Goal: Information Seeking & Learning: Learn about a topic

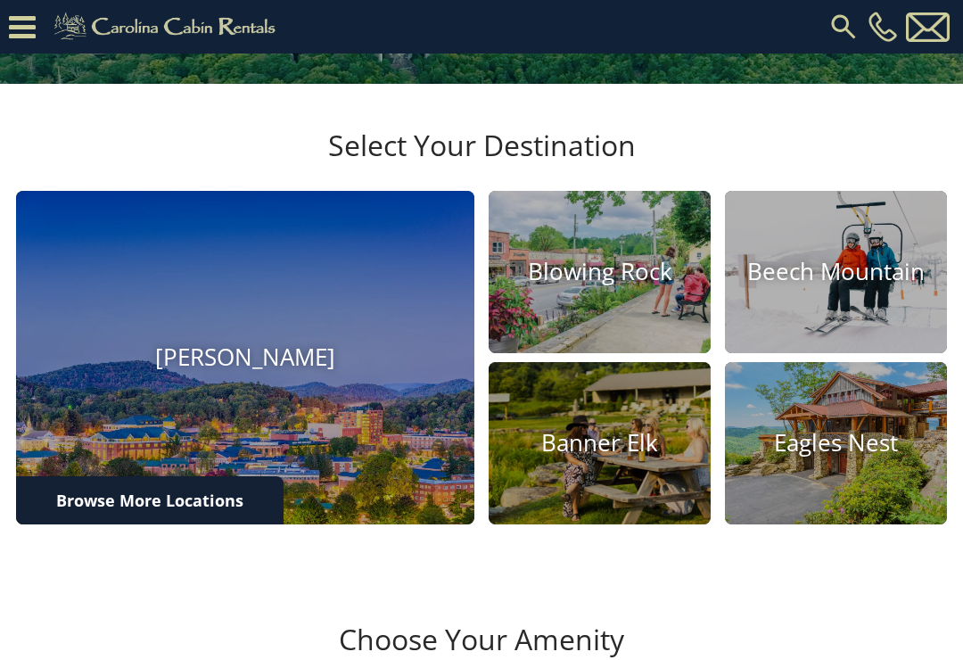
scroll to position [399, 0]
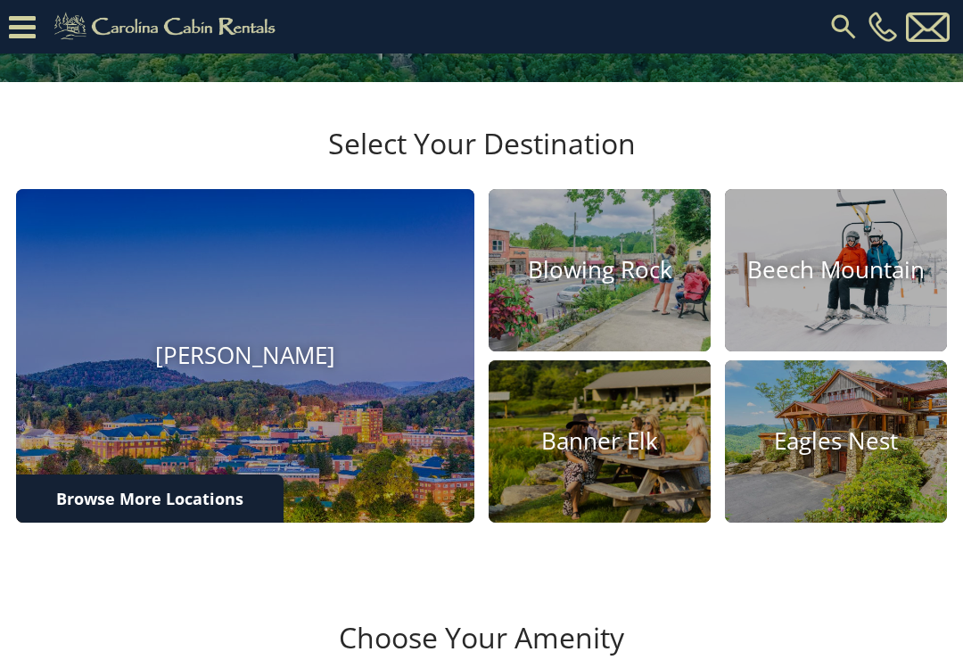
click at [849, 350] on img at bounding box center [836, 270] width 222 height 162
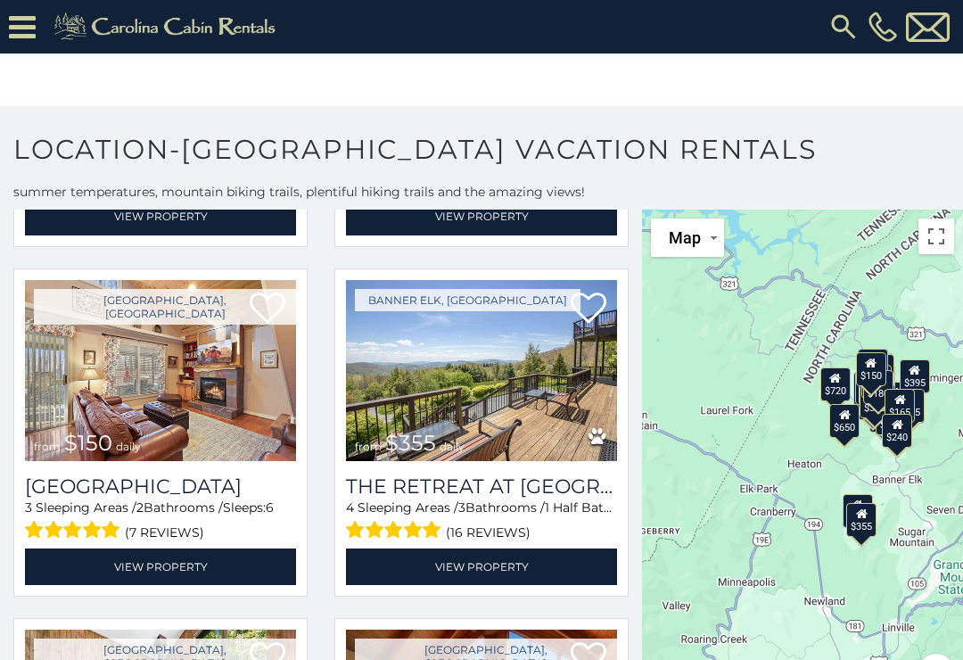
scroll to position [4583, 0]
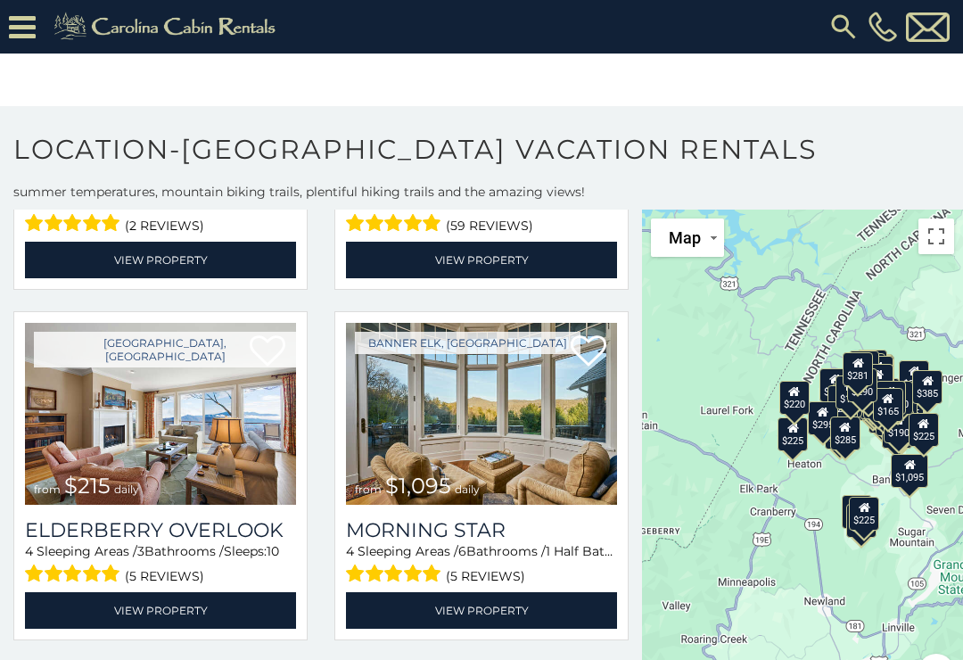
scroll to position [5239, 0]
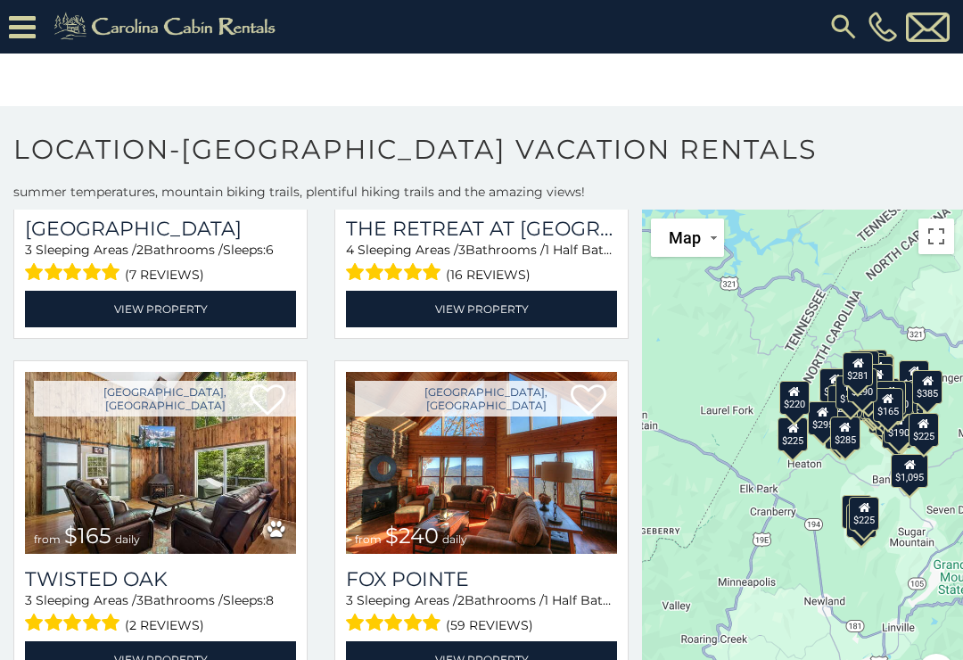
click at [14, 23] on icon at bounding box center [22, 27] width 27 height 31
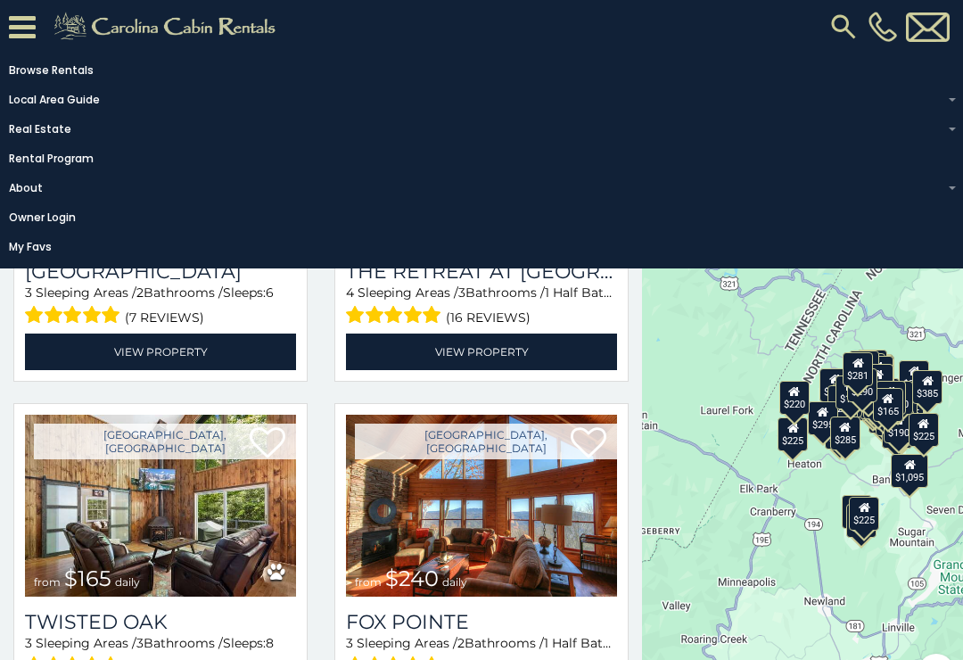
scroll to position [4787, 0]
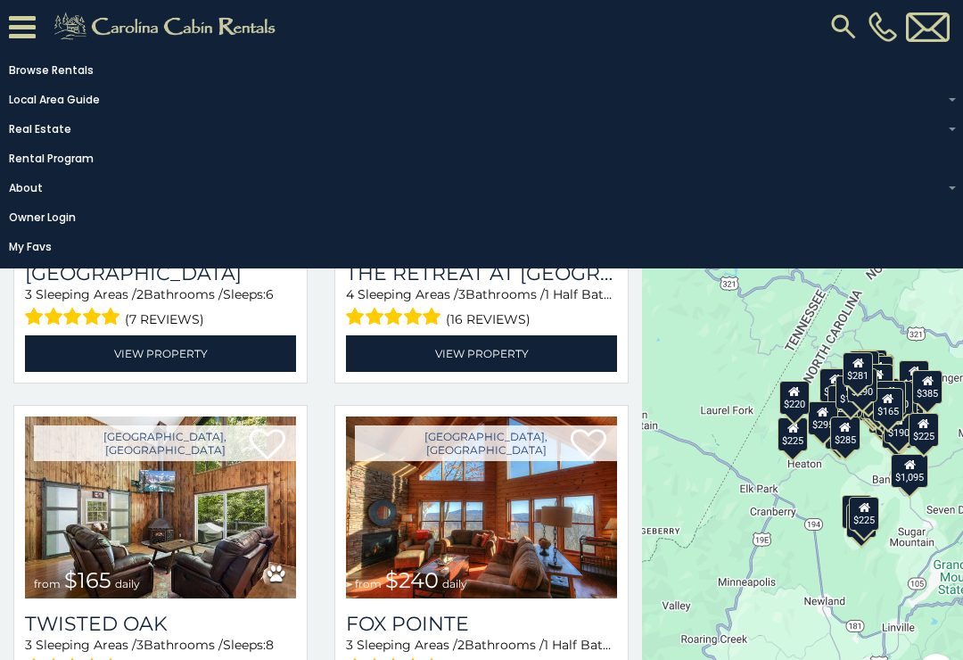
click at [40, 162] on link "Rental Program" at bounding box center [477, 158] width 954 height 25
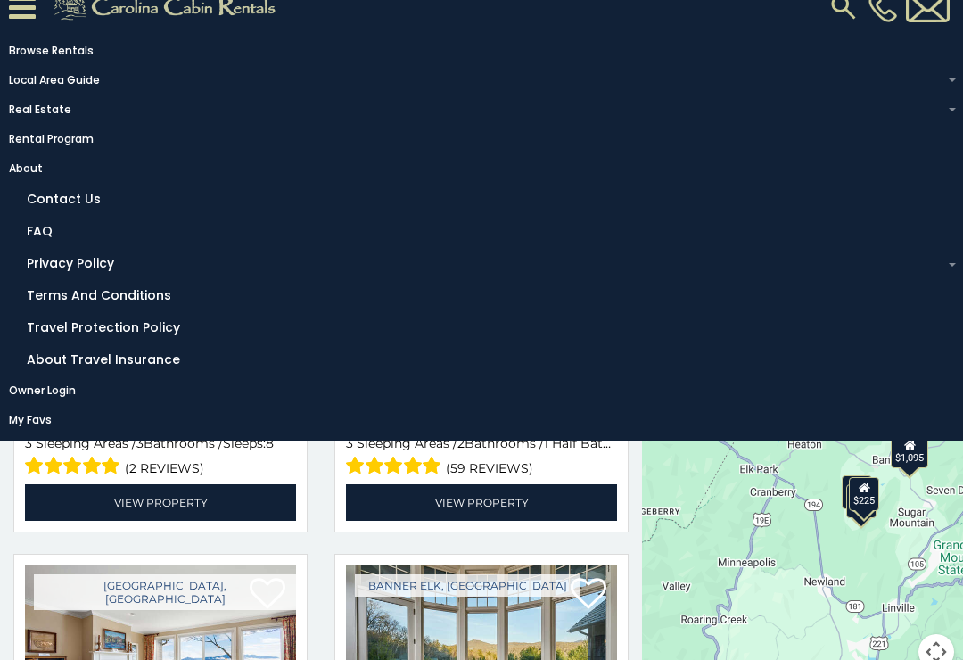
scroll to position [24, 0]
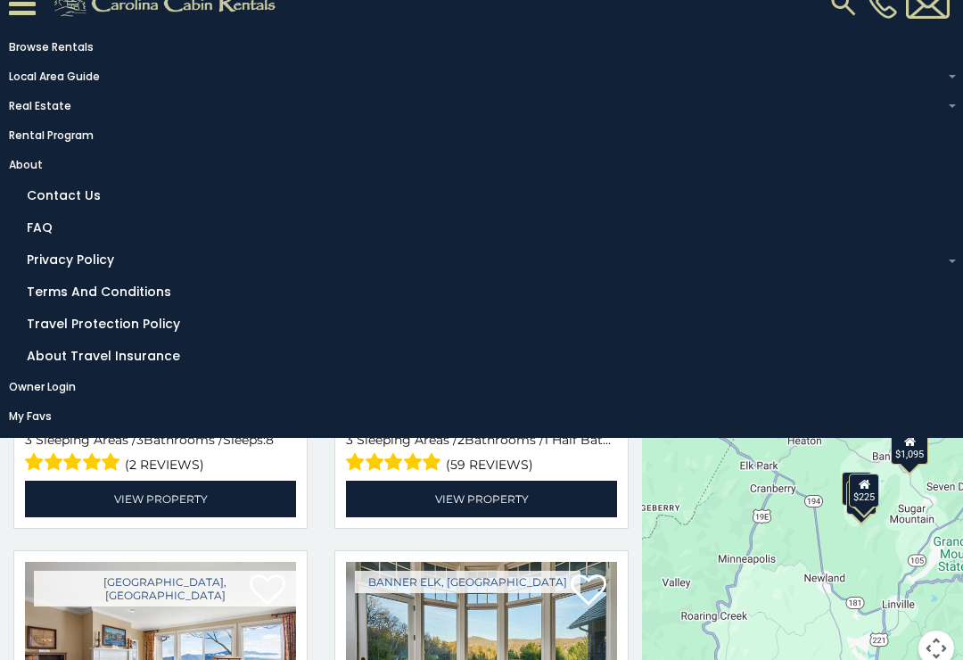
click at [37, 233] on link "FAQ" at bounding box center [486, 228] width 936 height 28
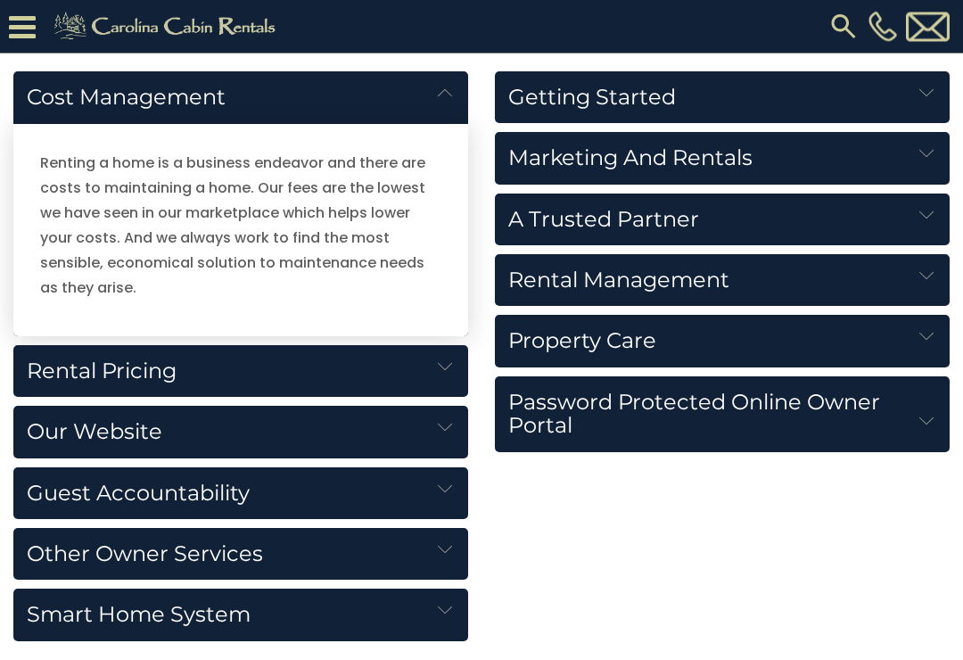
scroll to position [1998, 0]
click at [58, 366] on h5 "Rental Pricing" at bounding box center [240, 371] width 455 height 52
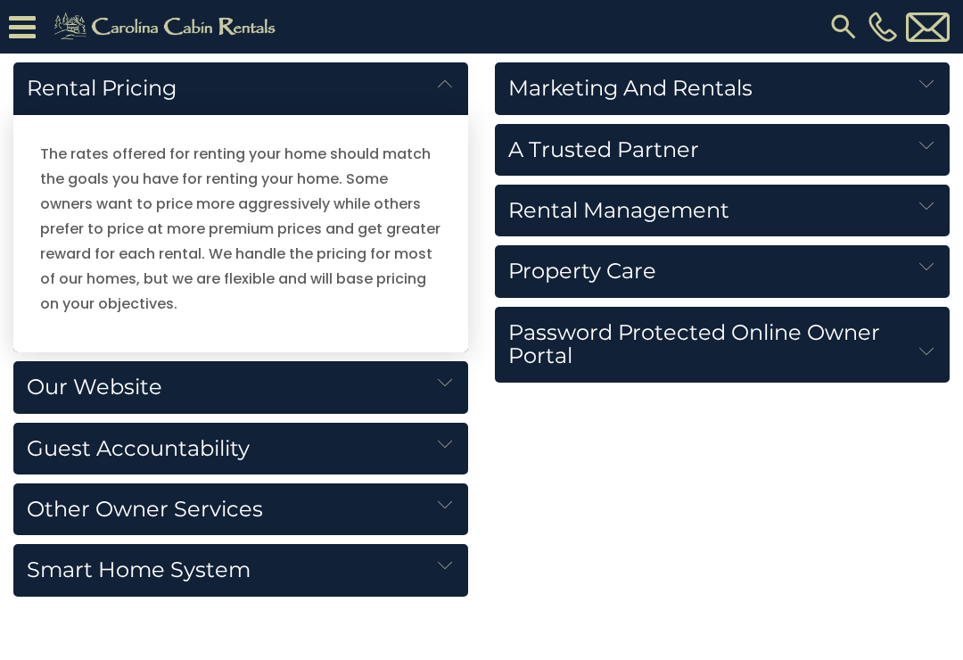
scroll to position [2091, 0]
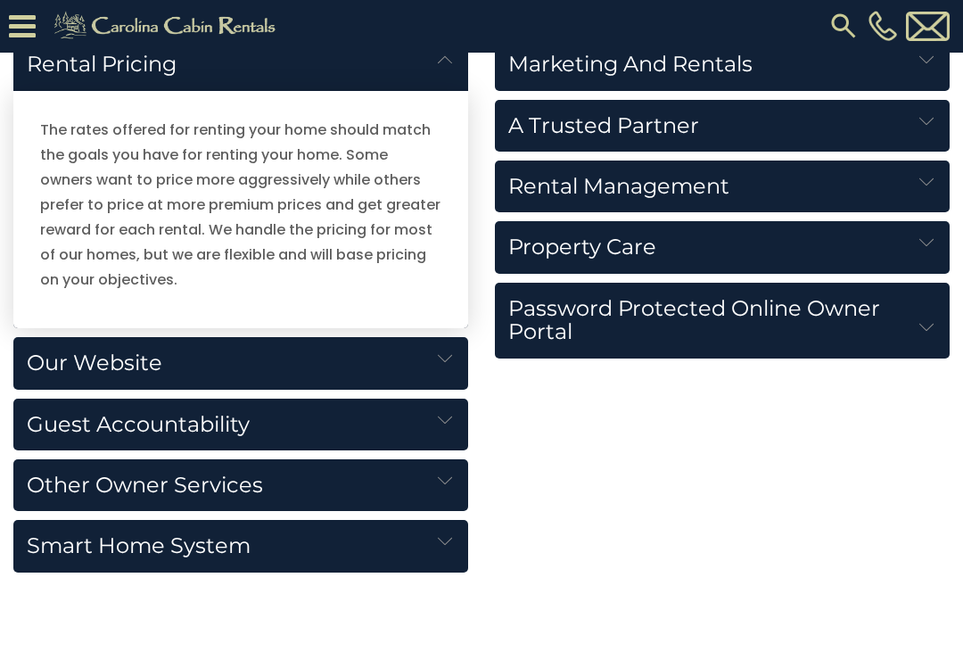
click at [37, 418] on h5 "Guest Accountability" at bounding box center [240, 425] width 455 height 52
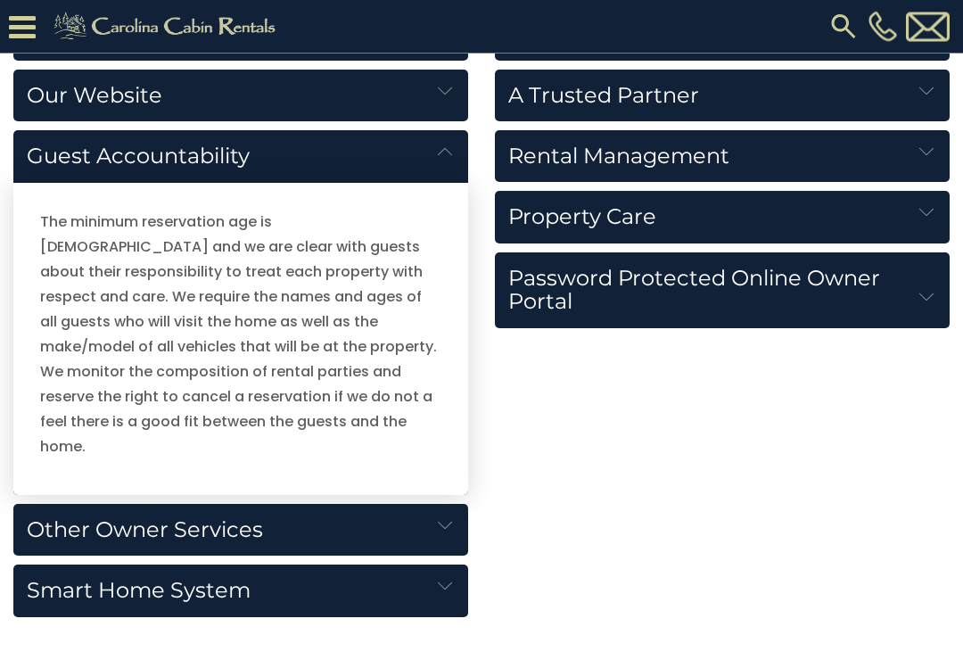
scroll to position [2123, 0]
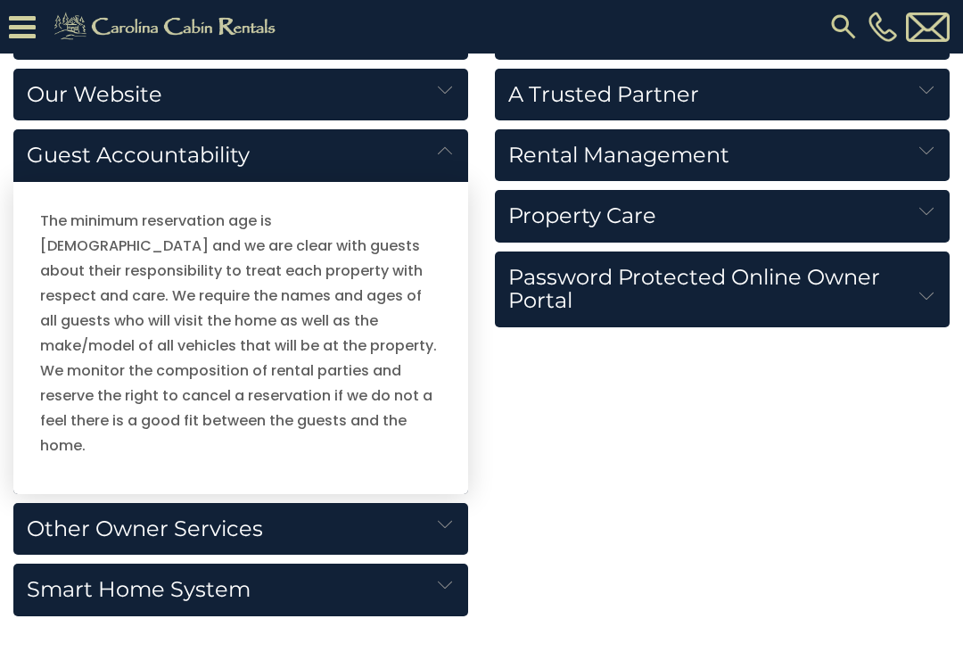
click at [76, 503] on h5 "Other Owner Services" at bounding box center [240, 529] width 455 height 52
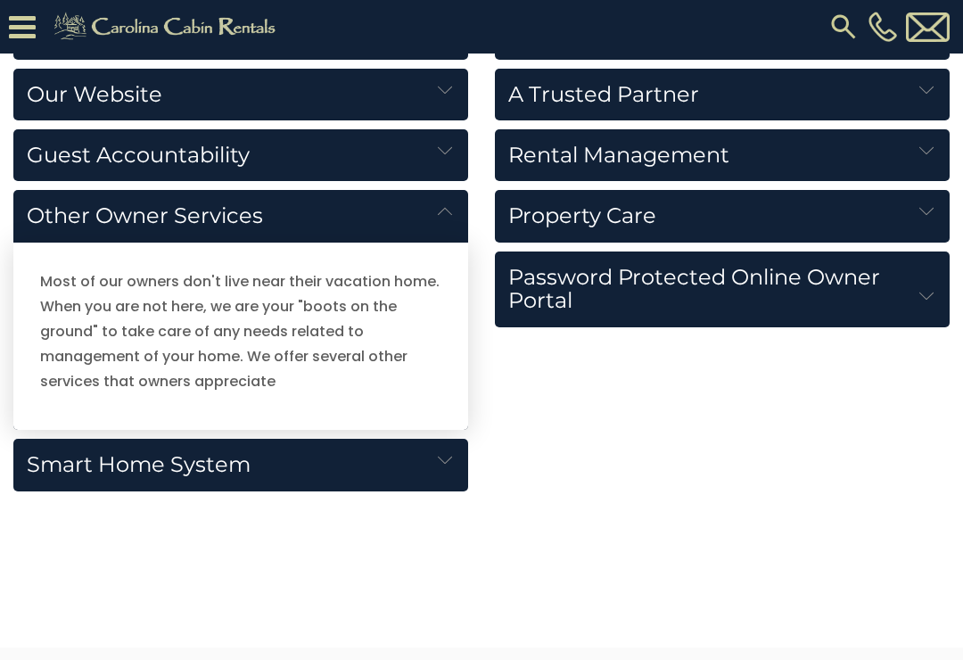
click at [58, 453] on h5 "Smart Home System" at bounding box center [240, 465] width 455 height 52
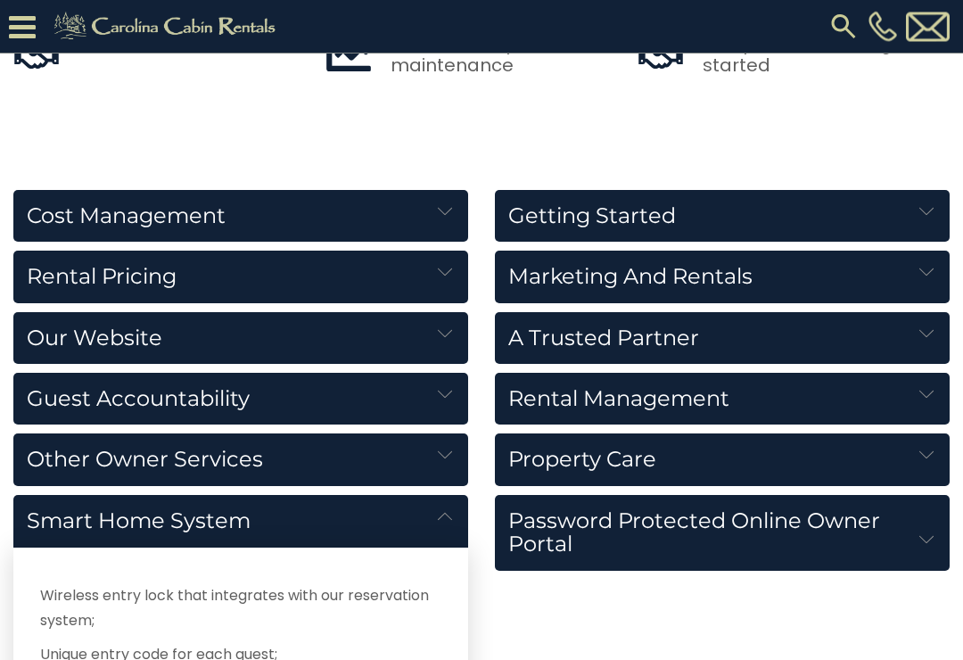
click at [910, 390] on h5 "Rental Management" at bounding box center [722, 400] width 455 height 52
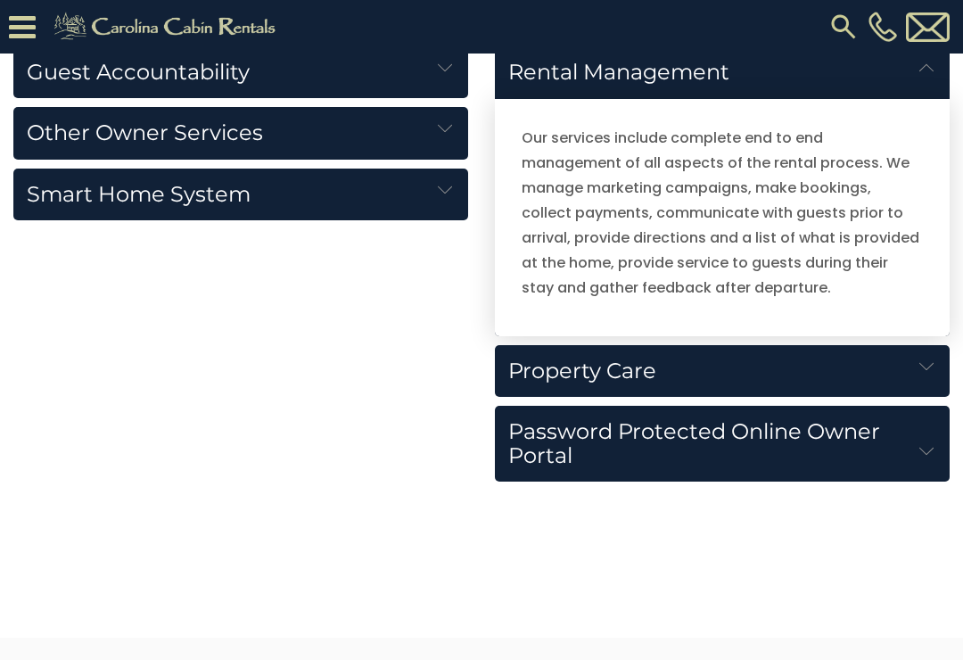
scroll to position [2205, 0]
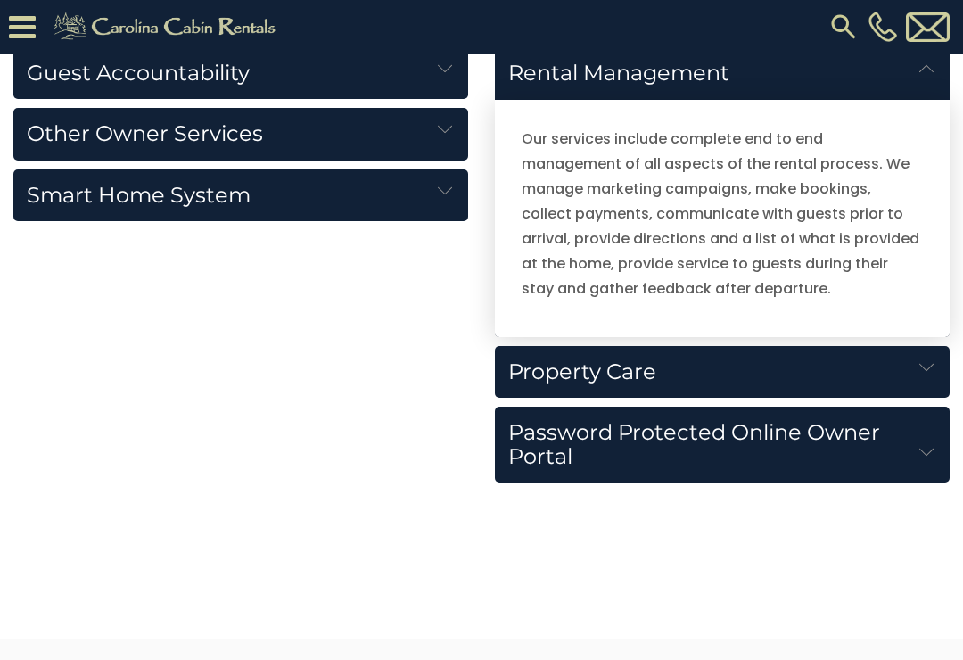
click at [920, 365] on img at bounding box center [926, 367] width 14 height 14
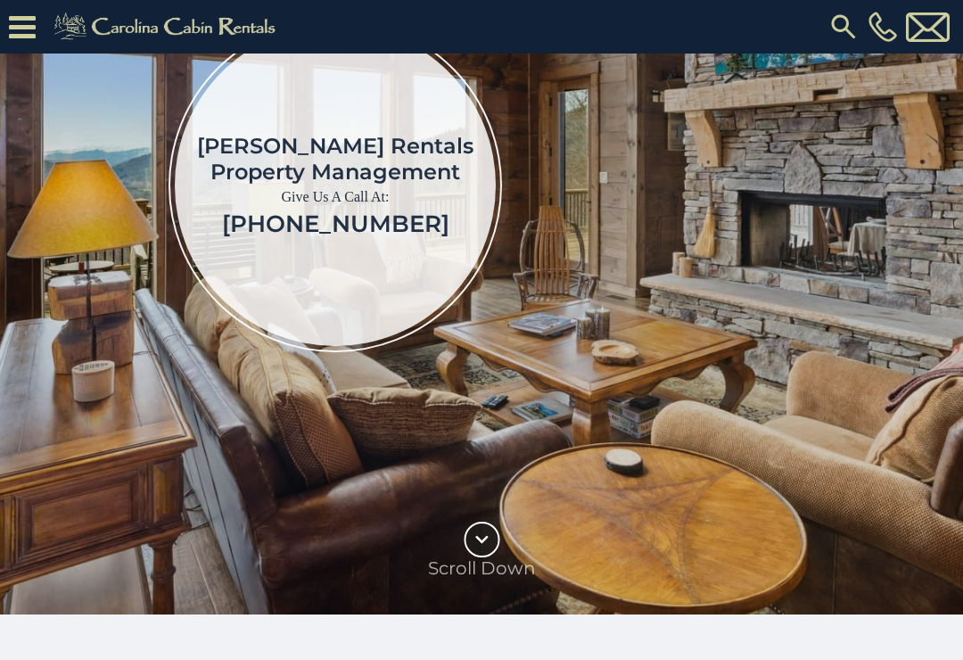
scroll to position [330, 0]
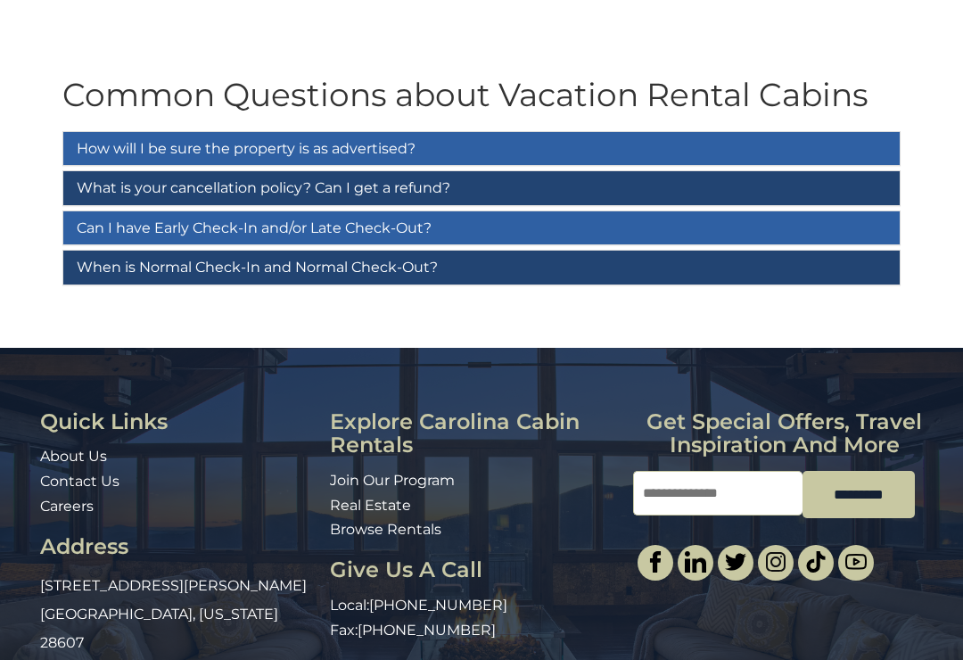
scroll to position [73, 0]
click at [450, 479] on link "Join Our Program" at bounding box center [392, 480] width 125 height 17
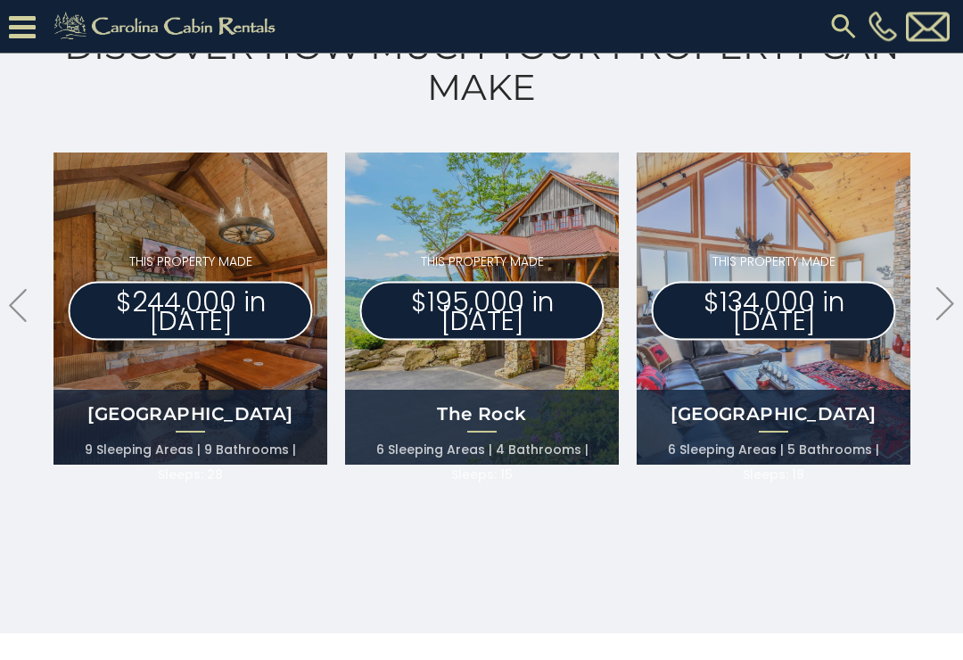
scroll to position [1027, 0]
click at [950, 292] on icon ".arrowRight .st0{fill:#929292;}" at bounding box center [945, 303] width 18 height 33
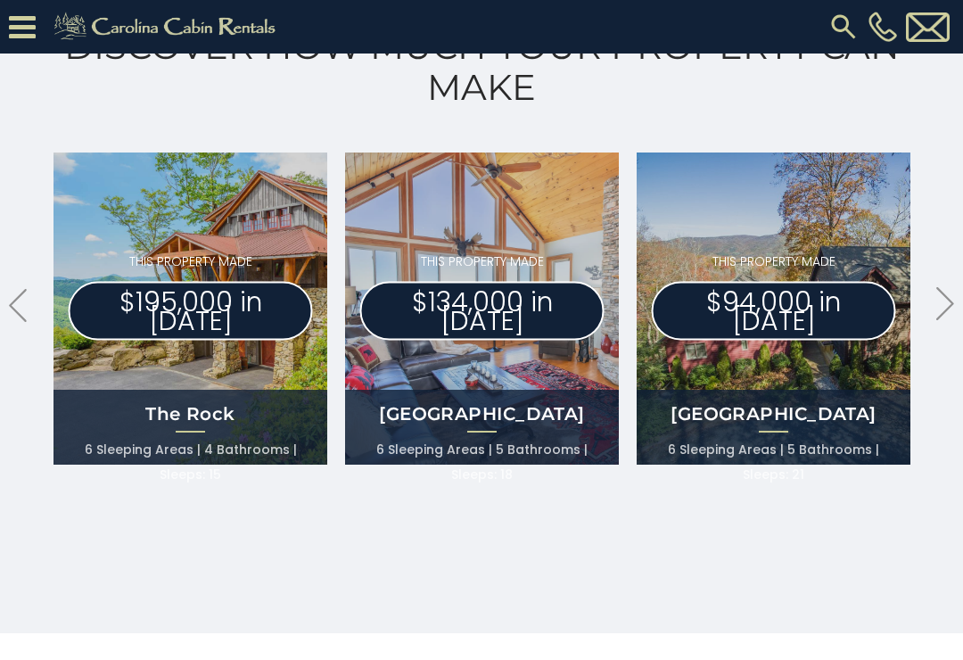
click at [944, 300] on icon ".arrowRight .st0{fill:#929292;}" at bounding box center [945, 303] width 18 height 33
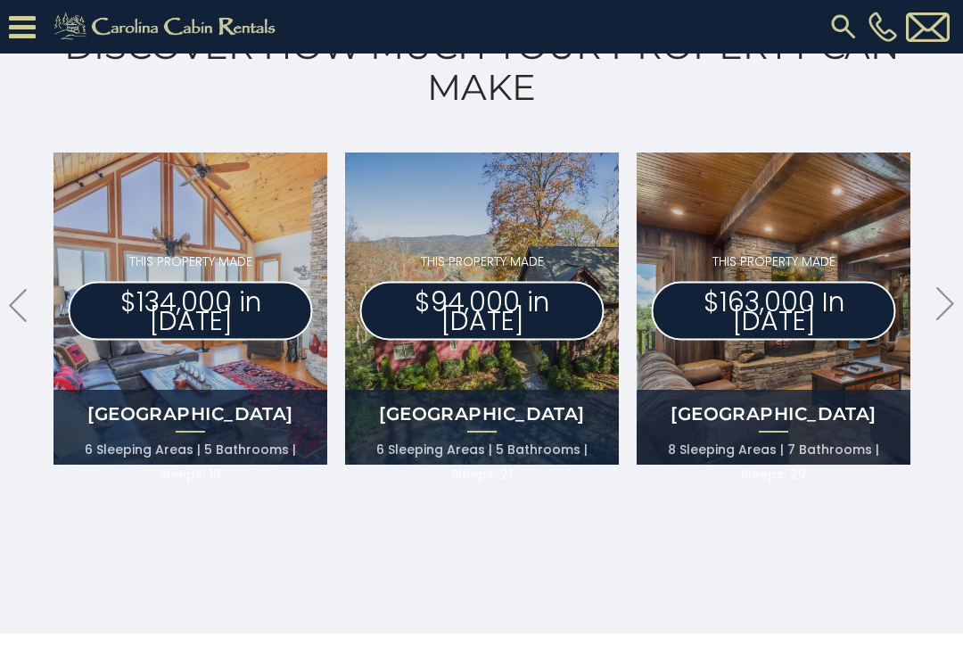
click at [951, 295] on icon ".arrowRight .st0{fill:#929292;}" at bounding box center [945, 303] width 18 height 33
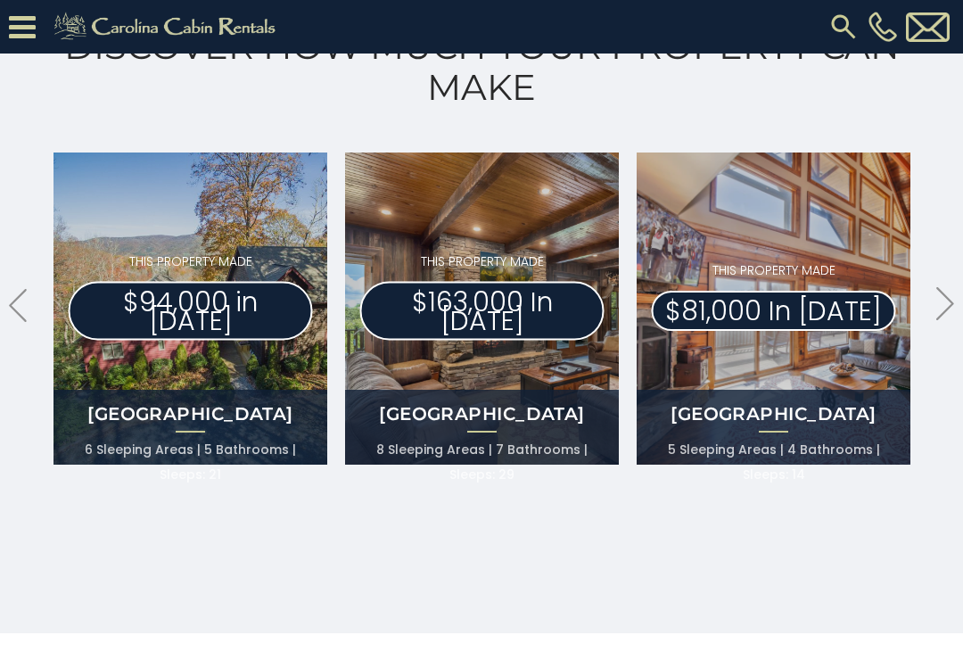
click at [951, 299] on icon ".arrowRight .st0{fill:#929292;}" at bounding box center [945, 303] width 18 height 33
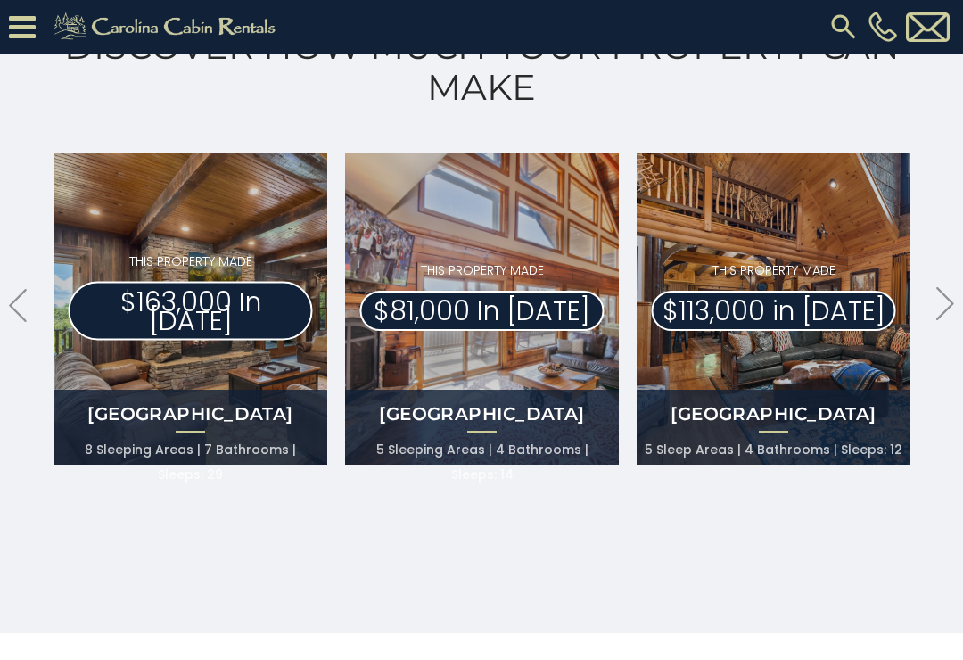
click at [953, 306] on icon ".arrowRight .st0{fill:#929292;}" at bounding box center [945, 303] width 18 height 33
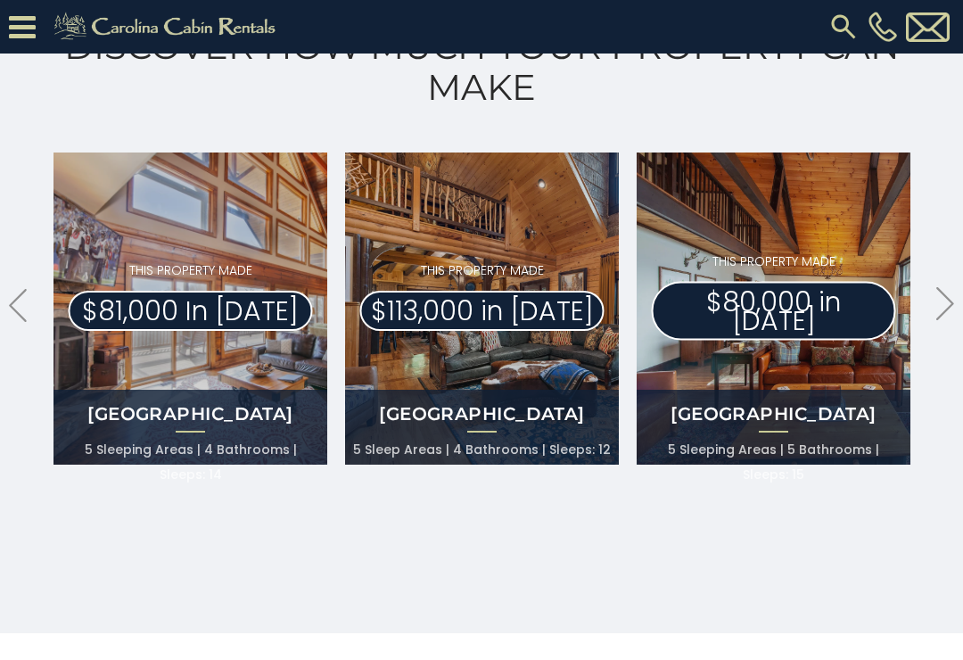
click at [953, 308] on icon ".arrowRight .st0{fill:#929292;}" at bounding box center [945, 303] width 18 height 33
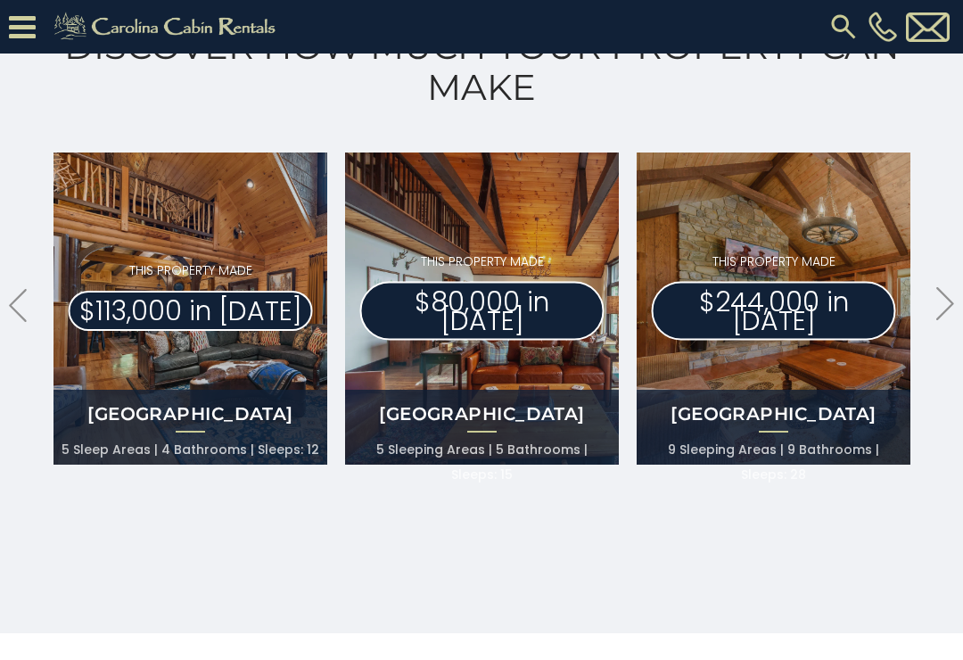
click at [952, 290] on icon ".arrowRight .st0{fill:#929292;}" at bounding box center [945, 303] width 18 height 33
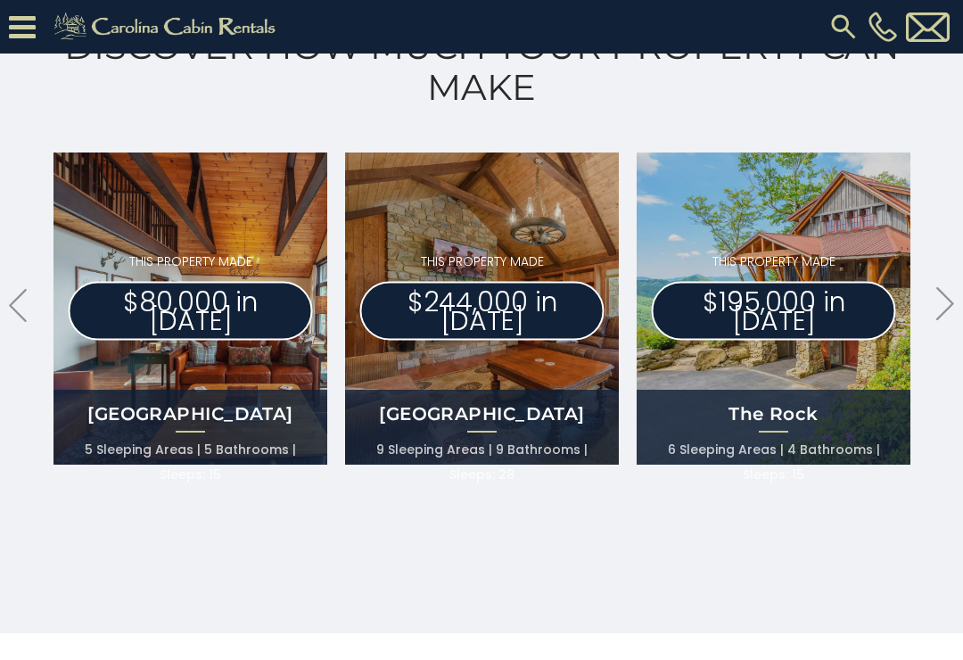
click at [953, 288] on icon ".arrowRight .st0{fill:#929292;}" at bounding box center [945, 303] width 18 height 33
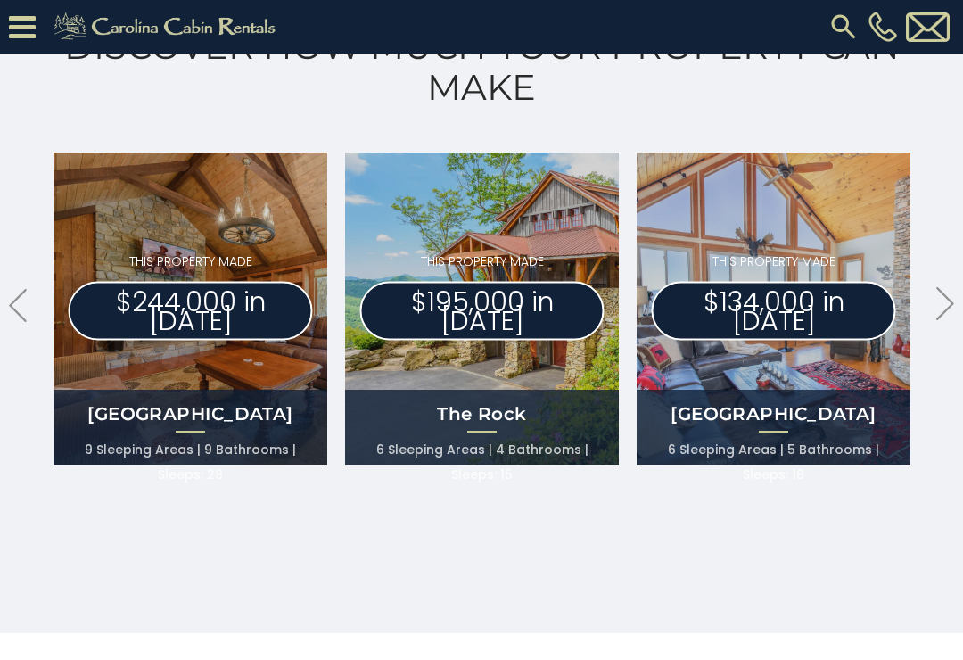
click at [14, 298] on icon ".arrowLeft .st0{fill:#929292;}" at bounding box center [18, 305] width 18 height 33
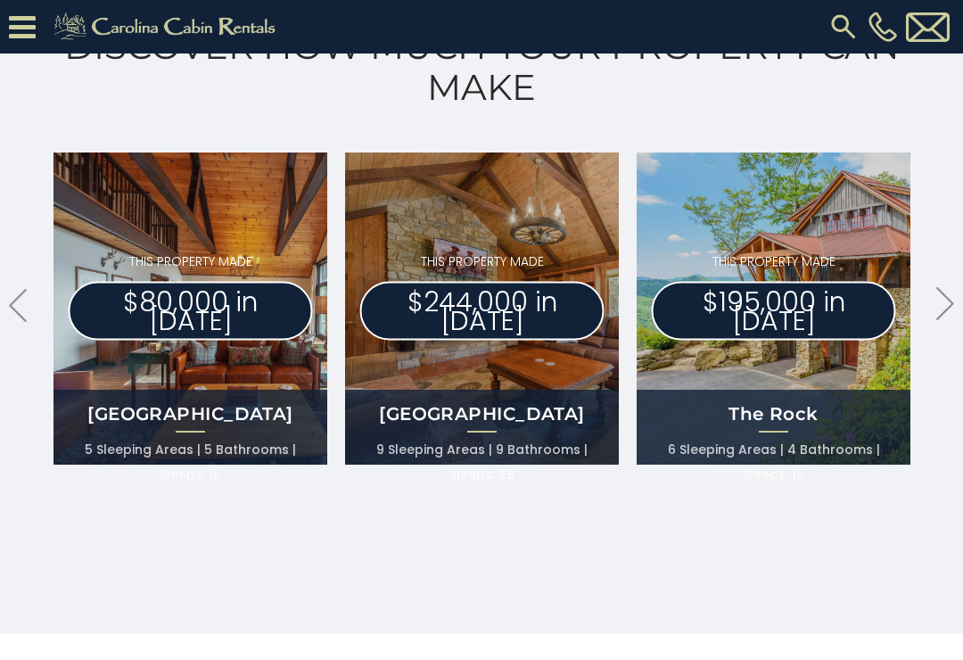
click at [25, 301] on icon ".arrowLeft .st0{fill:#929292;}" at bounding box center [18, 305] width 18 height 33
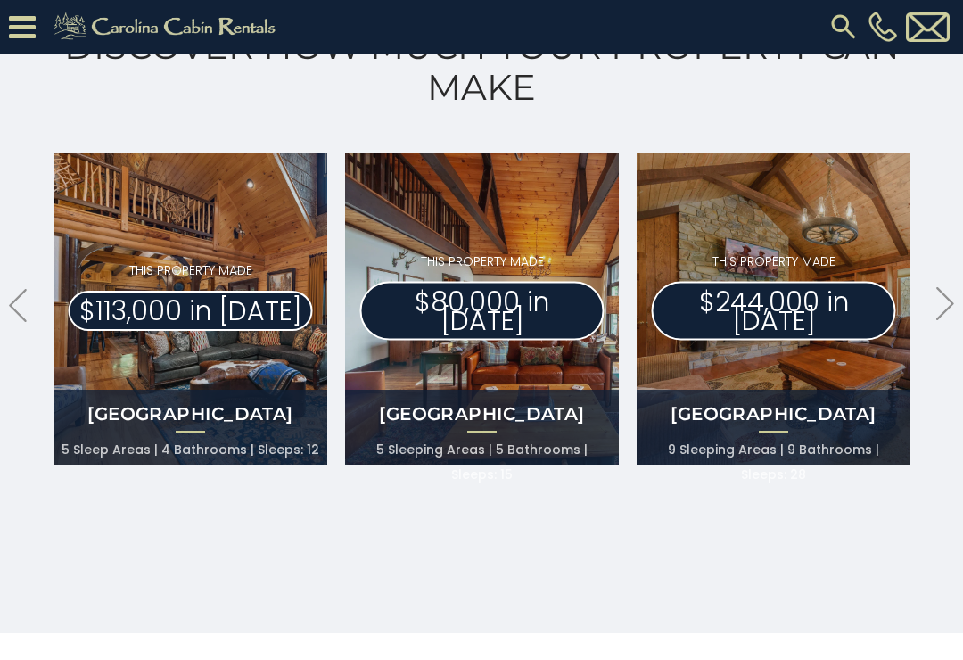
click at [49, 299] on div "THIS PROPERTY MADE $113,000 in 2023 Diamond Creek Lodge 5 Sleep Areas 4 Bathroo…" at bounding box center [191, 309] width 292 height 330
click at [13, 304] on icon ".arrowLeft .st0{fill:#929292;}" at bounding box center [18, 305] width 18 height 33
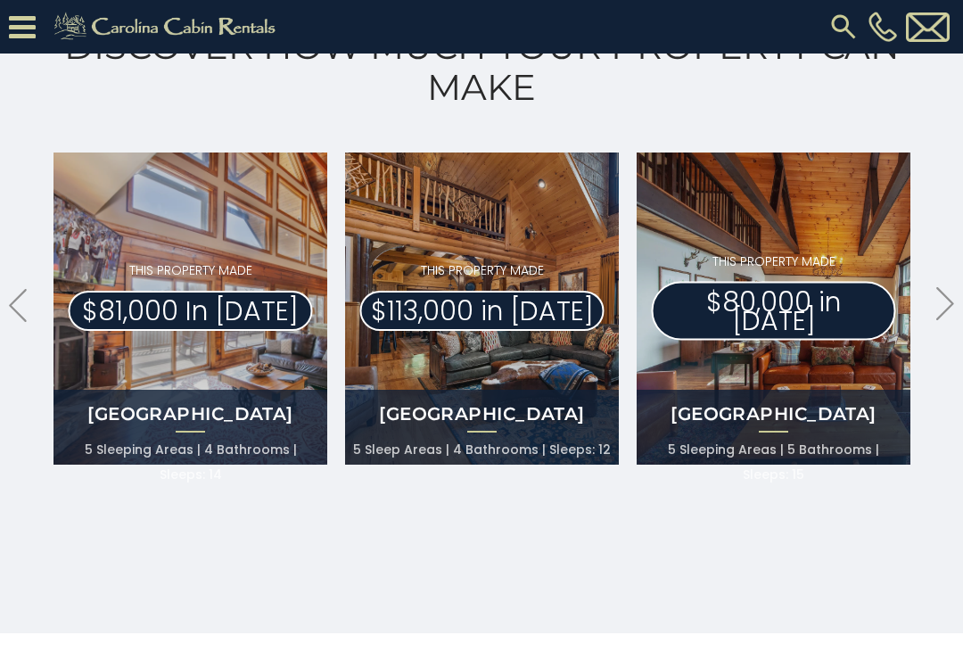
click at [26, 308] on icon ".arrowLeft .st0{fill:#929292;}" at bounding box center [18, 305] width 18 height 33
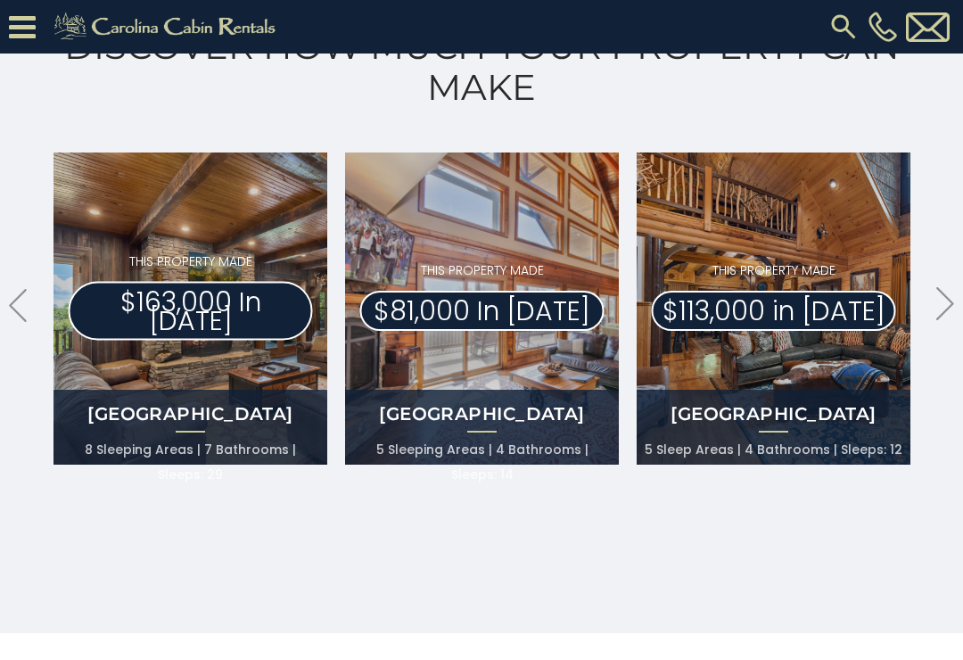
click at [24, 307] on icon ".arrowLeft .st0{fill:#929292;}" at bounding box center [18, 305] width 18 height 33
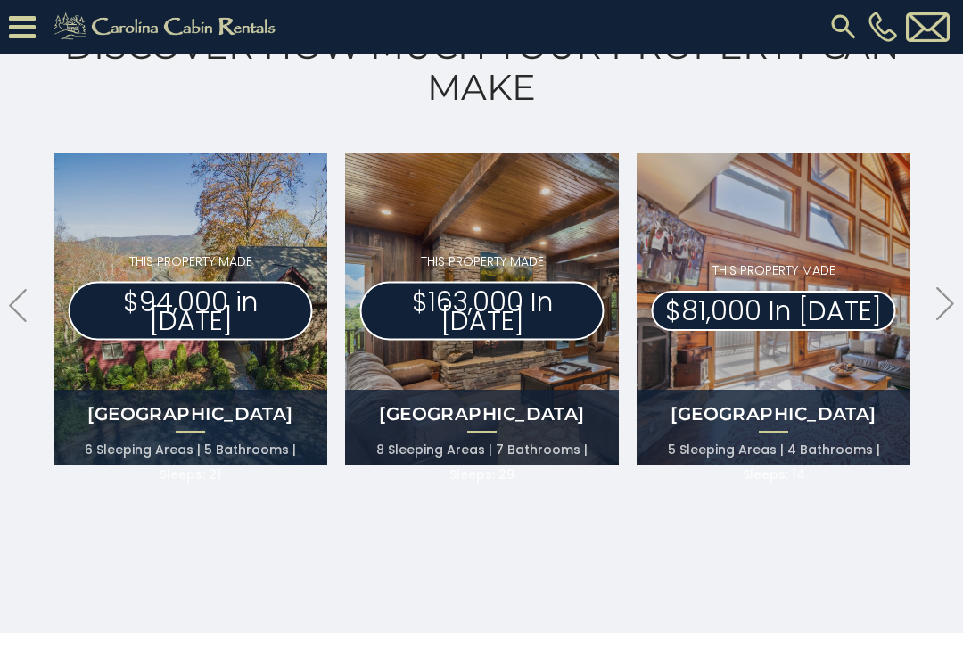
click at [22, 310] on icon ".arrowLeft .st0{fill:#929292;}" at bounding box center [18, 305] width 18 height 33
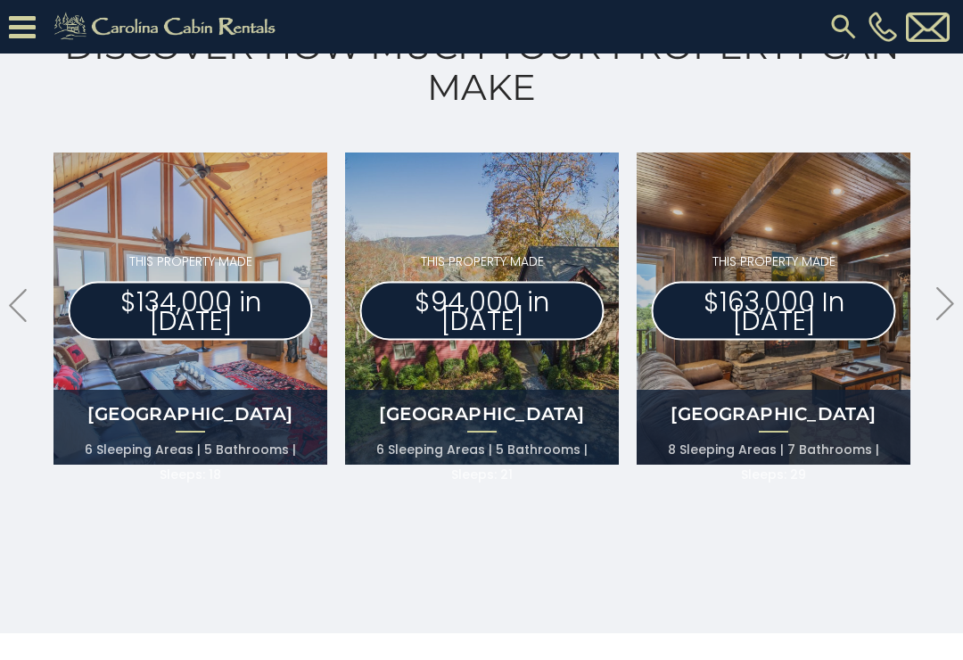
click at [12, 310] on icon ".arrowLeft .st0{fill:#929292;}" at bounding box center [18, 305] width 18 height 33
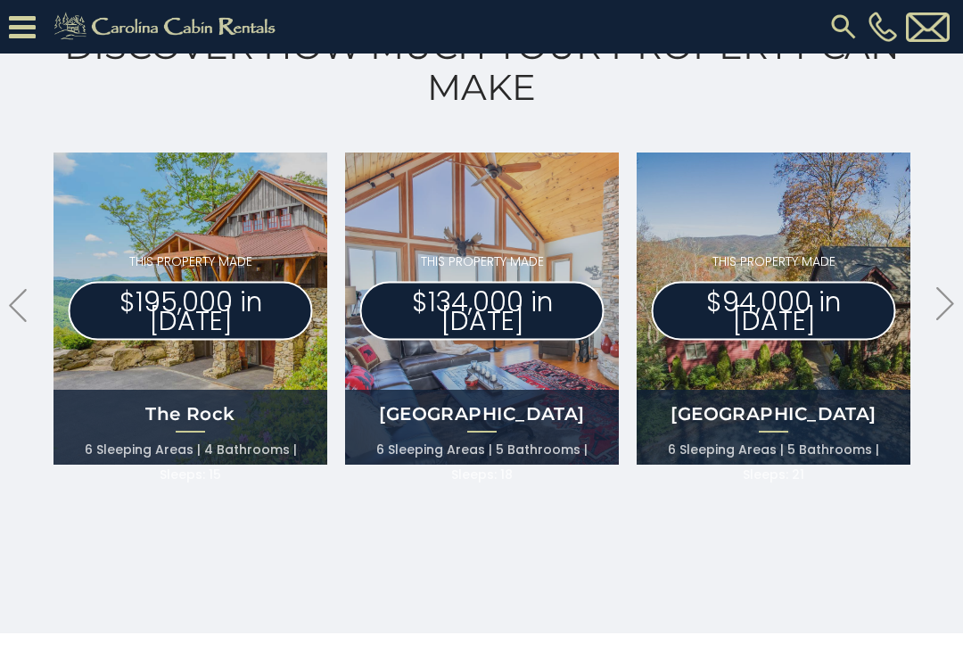
click at [5, 289] on div "Discover How Much Your Property Can Make .arrowLeft .st0{fill:#929292;} .arrowR…" at bounding box center [481, 258] width 963 height 750
click at [12, 311] on icon ".arrowLeft .st0{fill:#929292;}" at bounding box center [18, 305] width 18 height 33
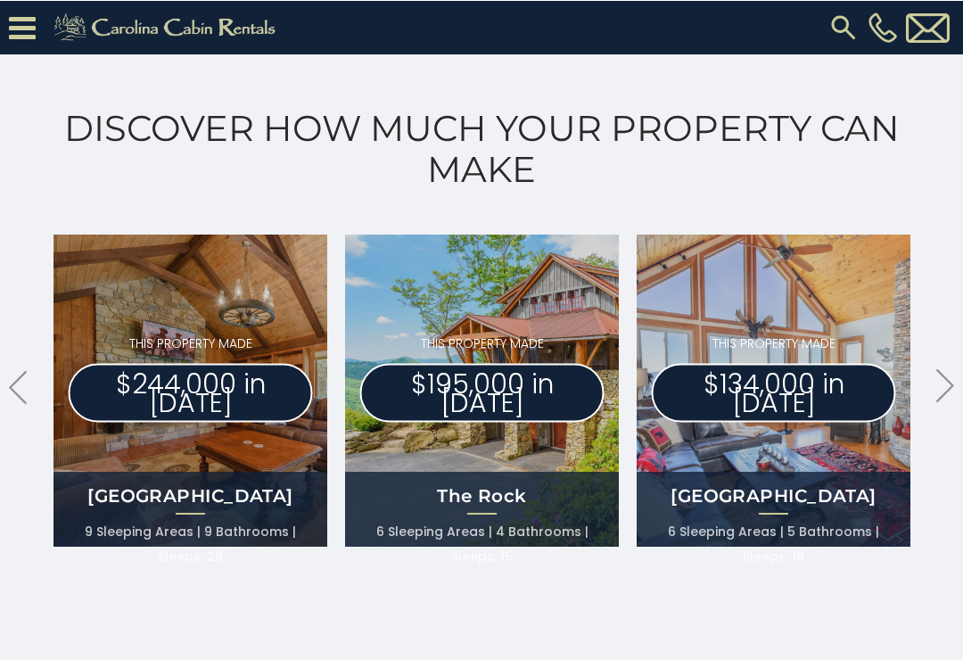
scroll to position [945, 0]
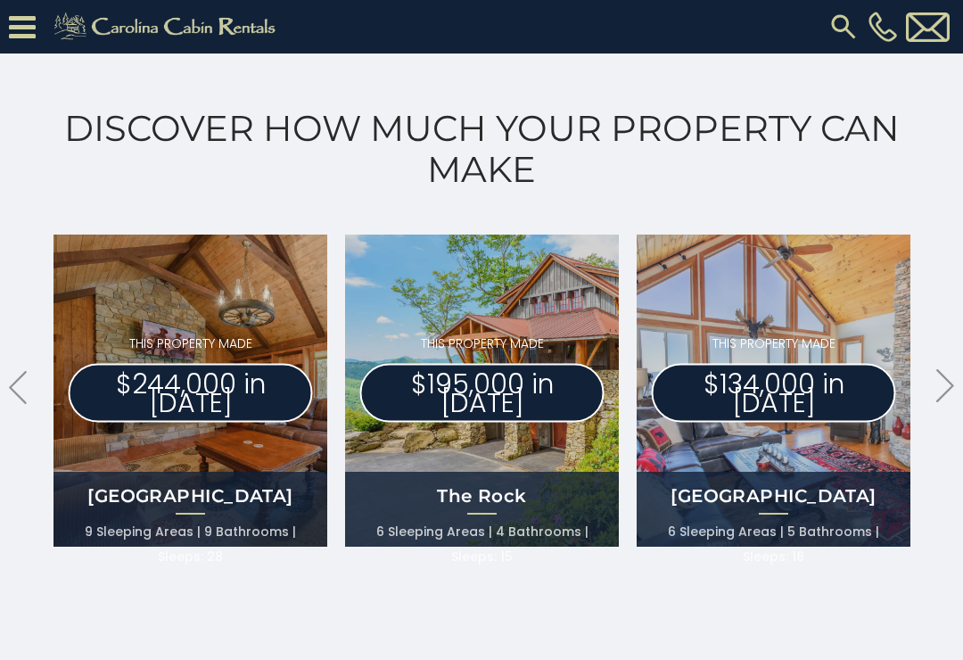
click at [950, 372] on icon ".arrowRight .st0{fill:#929292;}" at bounding box center [945, 385] width 18 height 33
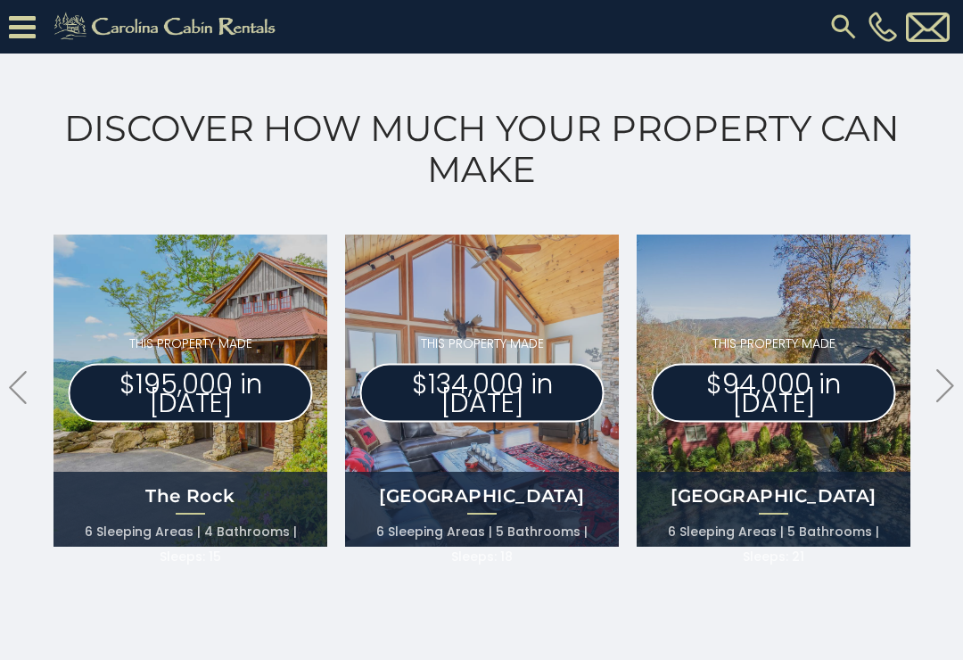
click at [960, 365] on div "Discover How Much Your Property Can Make .arrowLeft .st0{fill:#929292;} .arrowR…" at bounding box center [481, 340] width 963 height 750
click at [953, 377] on icon ".arrowRight .st0{fill:#929292;}" at bounding box center [945, 385] width 18 height 33
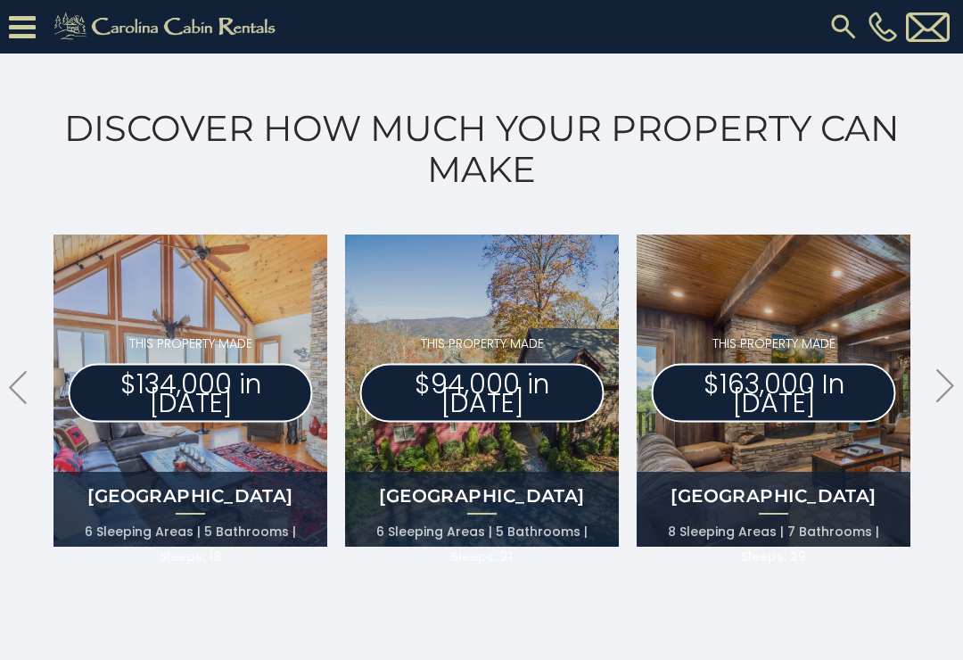
click at [949, 391] on icon at bounding box center [945, 385] width 18 height 33
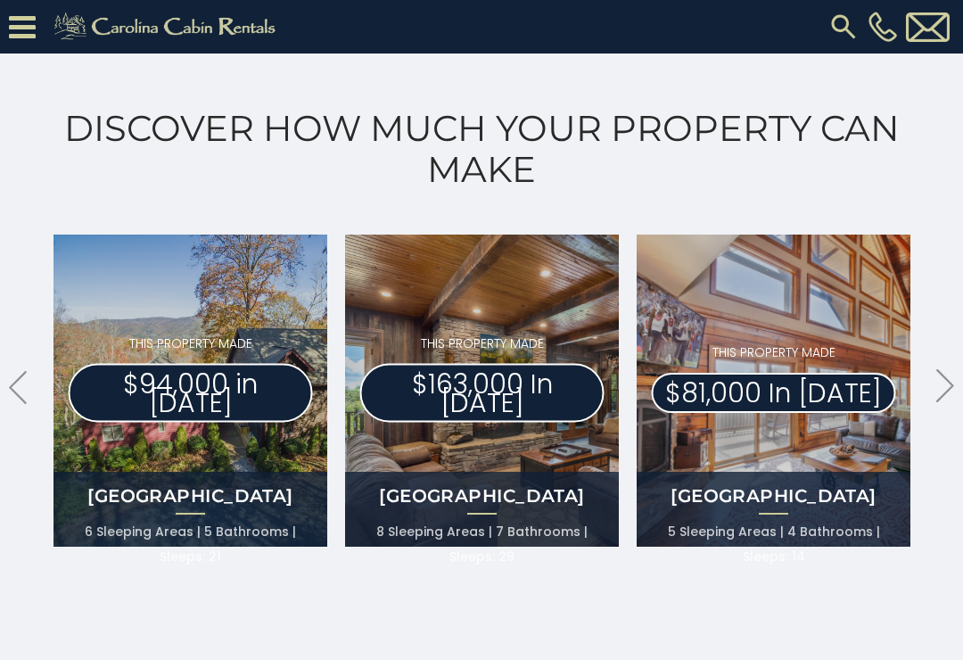
click at [950, 378] on icon ".arrowRight .st0{fill:#929292;}" at bounding box center [945, 385] width 18 height 33
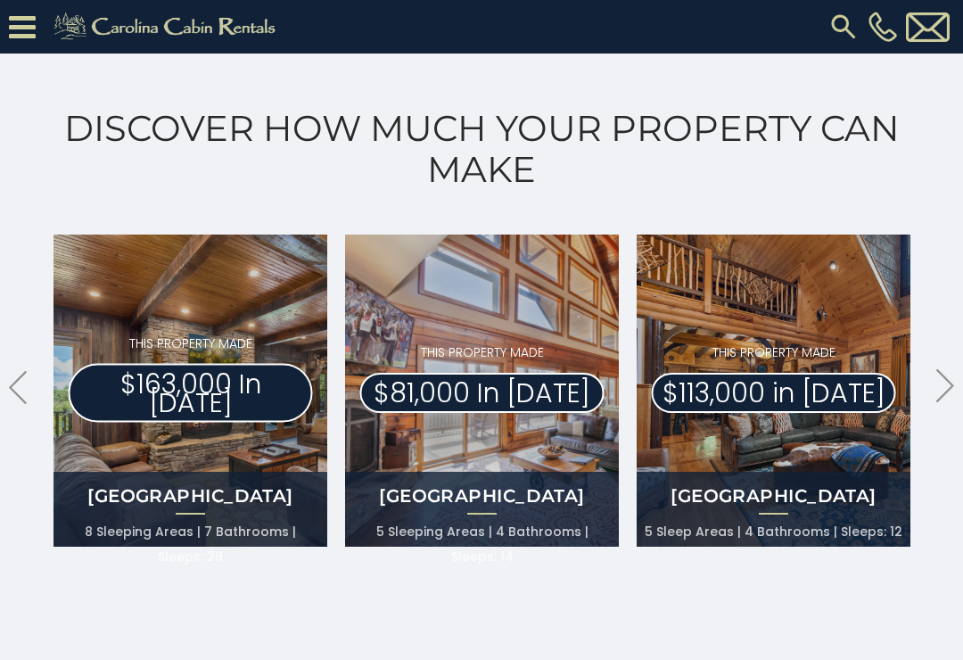
click at [953, 381] on icon ".arrowRight .st0{fill:#929292;}" at bounding box center [945, 385] width 18 height 33
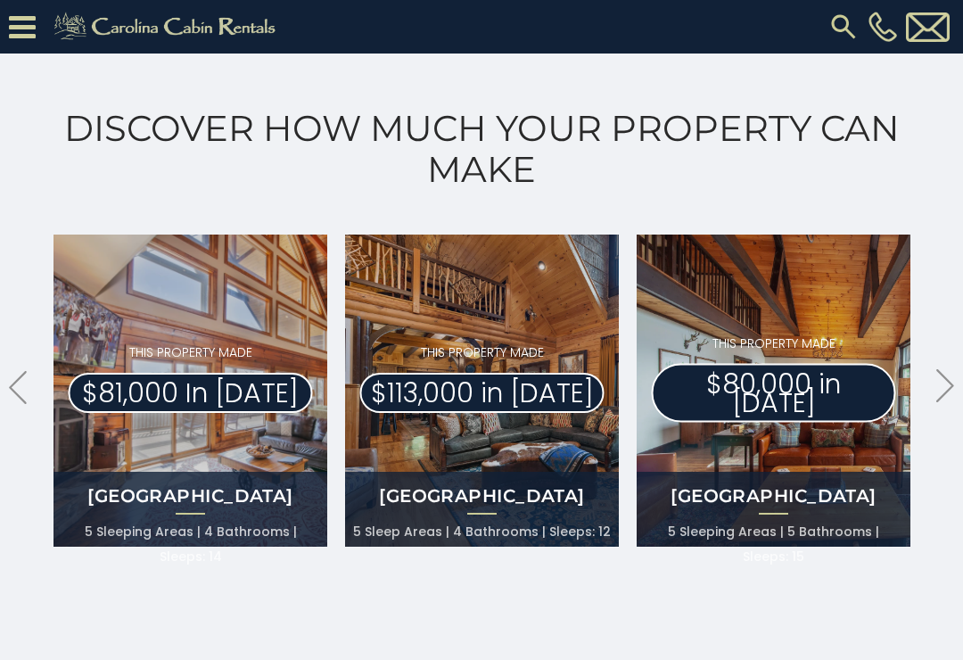
click at [938, 381] on icon ".arrowRight .st0{fill:#929292;}" at bounding box center [945, 385] width 18 height 33
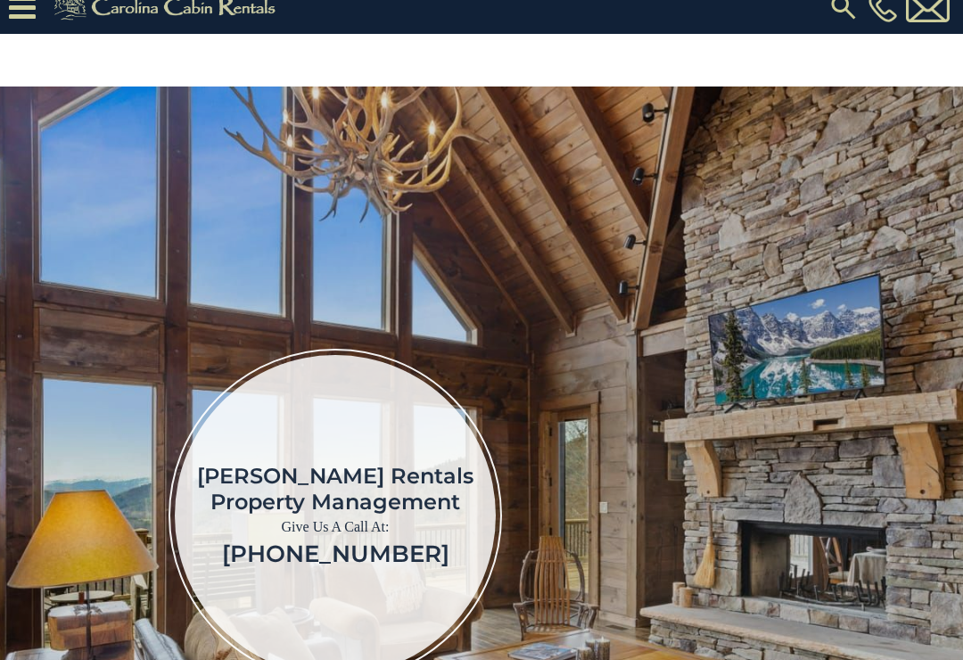
scroll to position [0, 0]
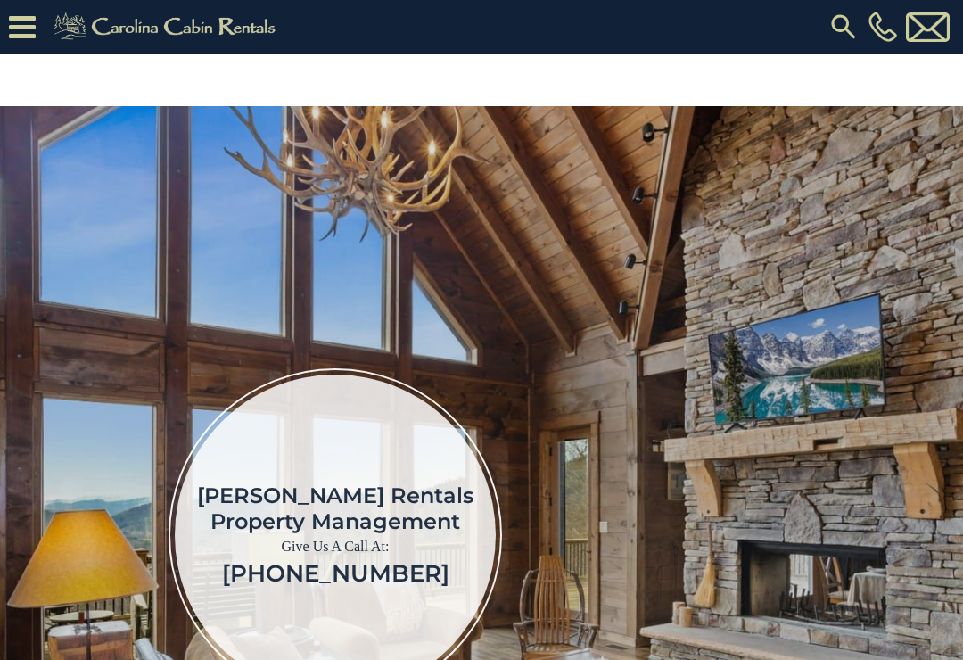
click at [27, 37] on icon at bounding box center [22, 27] width 27 height 31
